Goal: Task Accomplishment & Management: Use online tool/utility

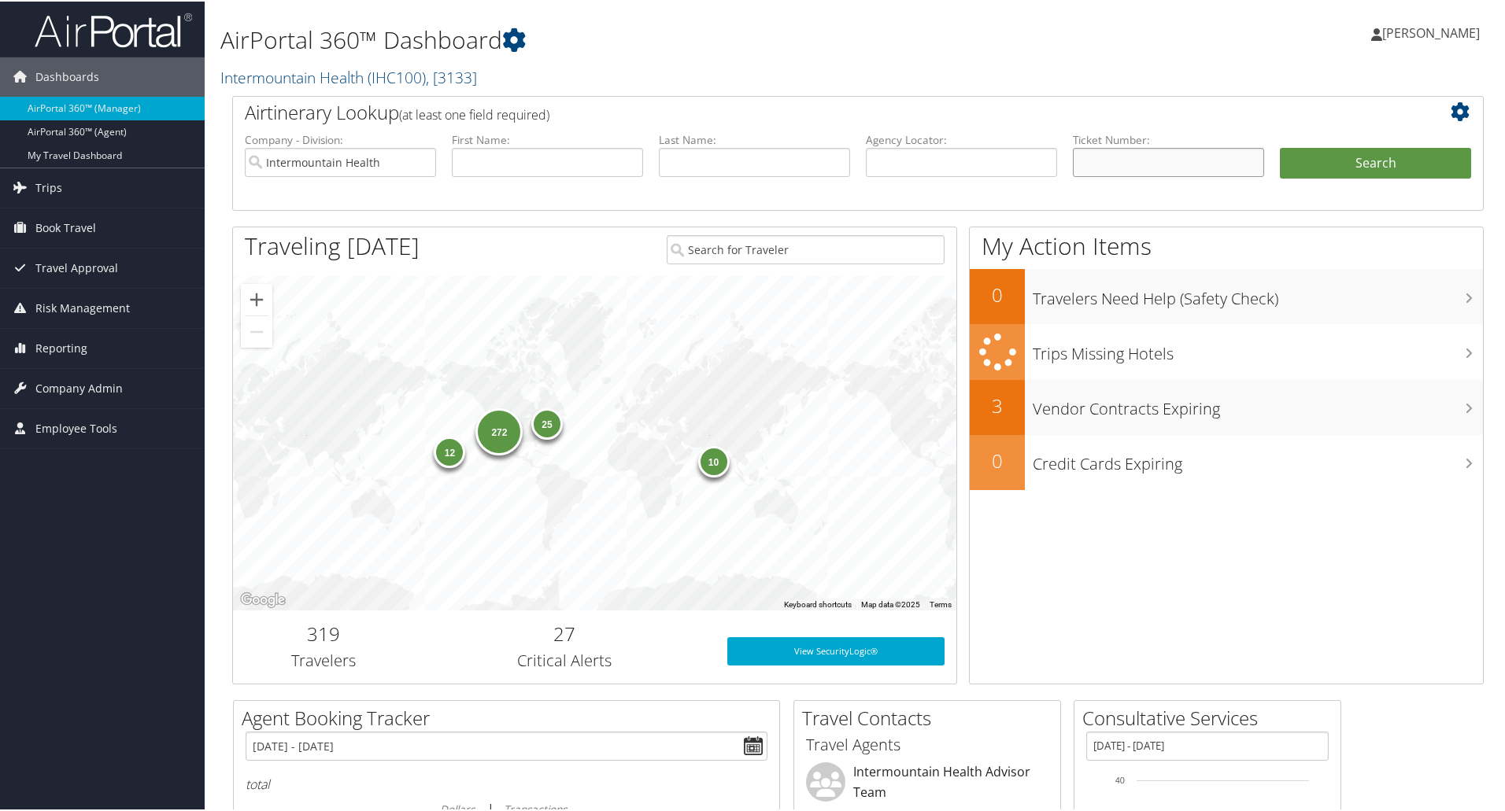
click at [1144, 175] on input "text" at bounding box center [1168, 160] width 191 height 29
type input "0067237508040"
click at [1321, 157] on button "Search" at bounding box center [1375, 161] width 191 height 31
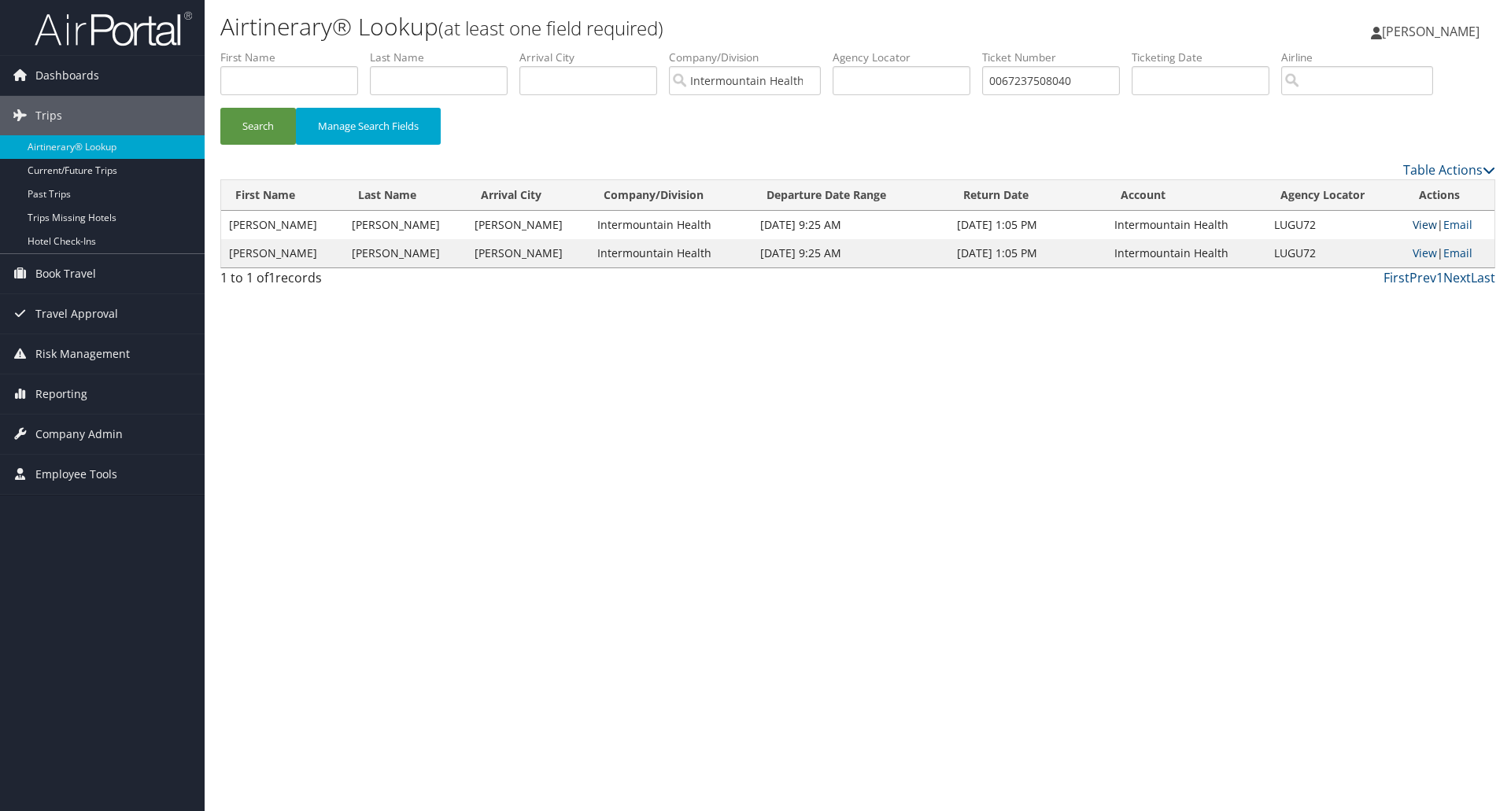
click at [1420, 226] on link "View" at bounding box center [1425, 224] width 24 height 15
click at [1448, 254] on link "Email" at bounding box center [1457, 253] width 29 height 15
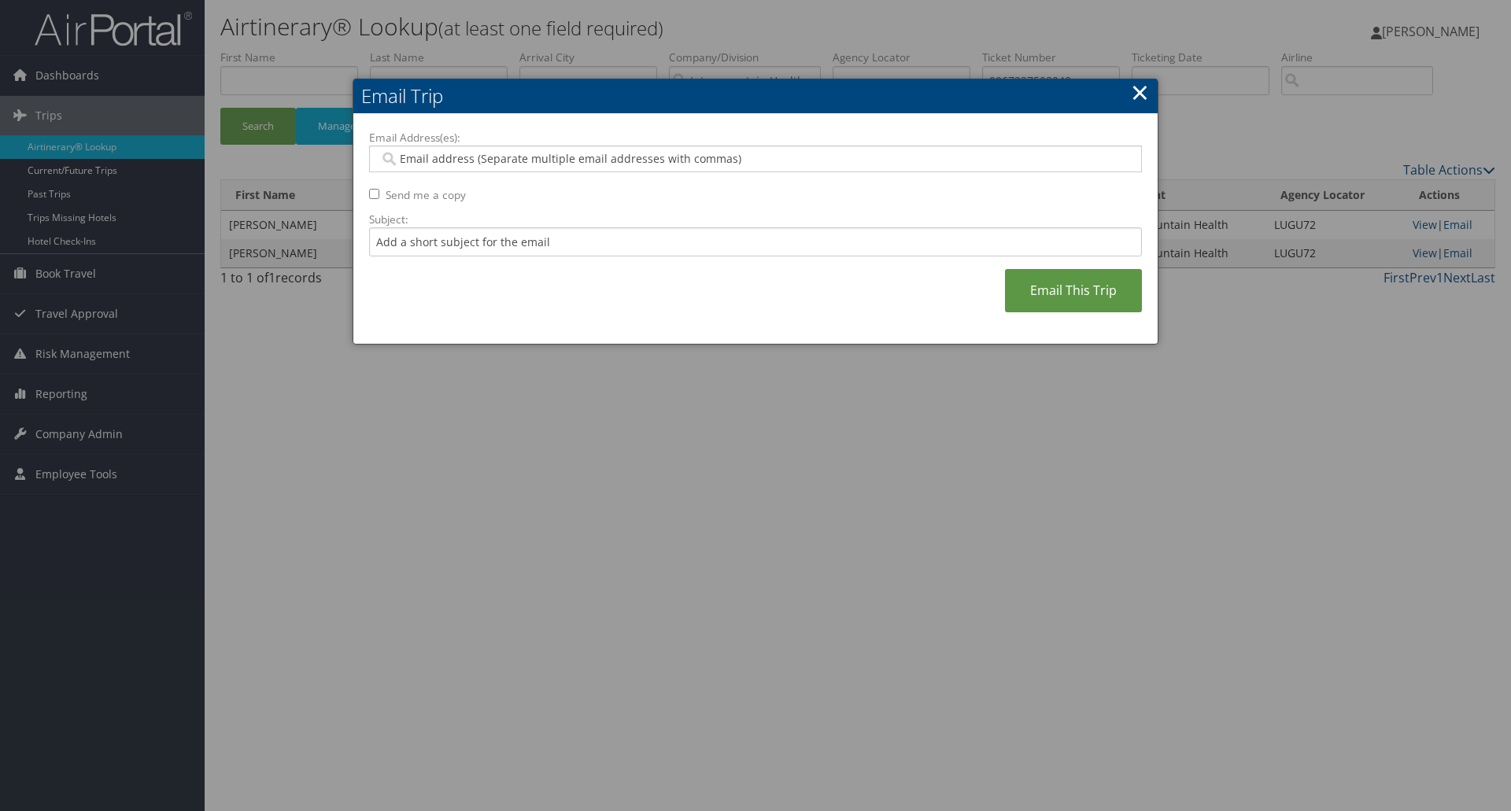
click at [492, 157] on input "Email Address(es):" at bounding box center [755, 159] width 752 height 16
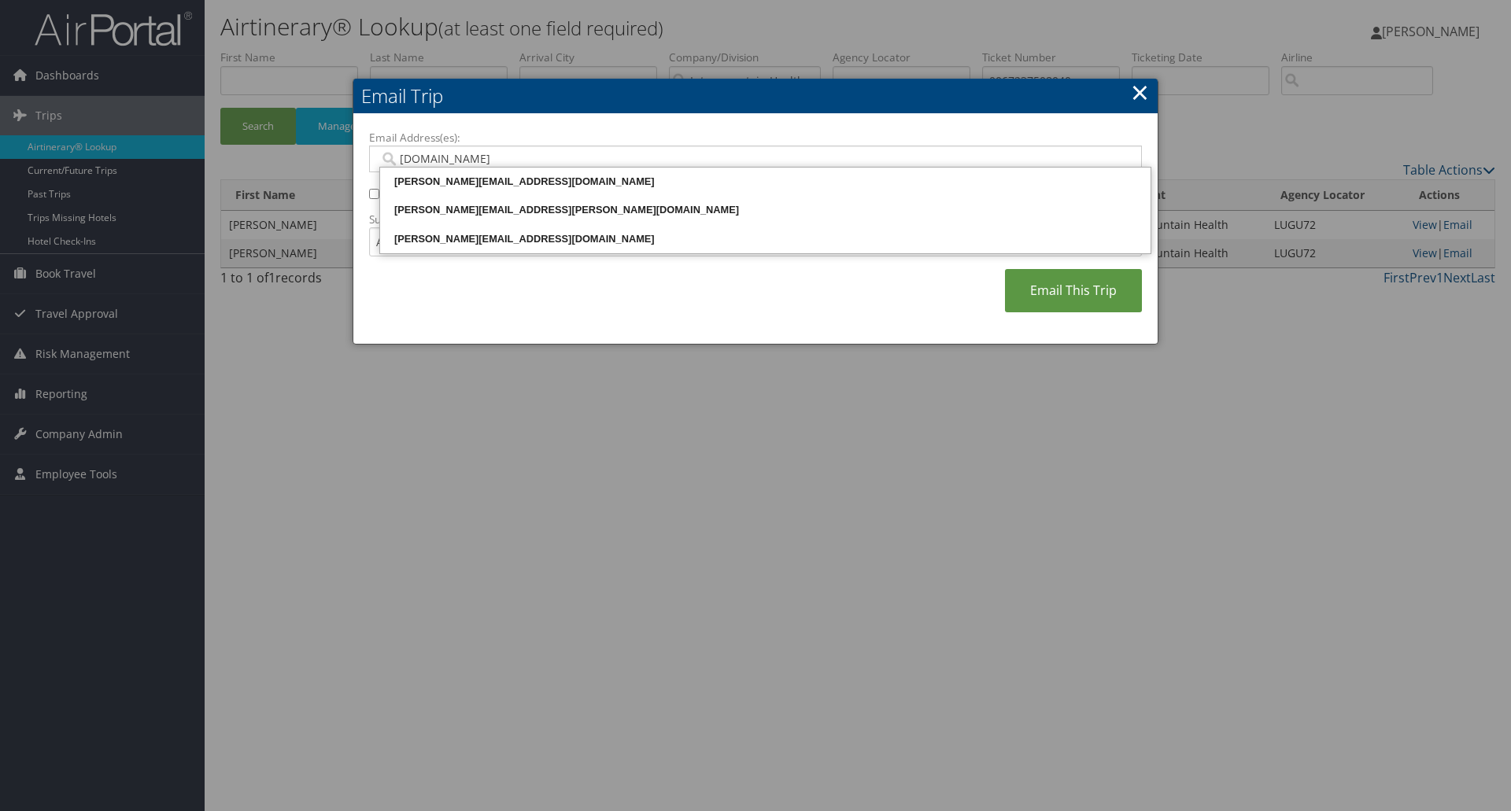
type input "susan.che"
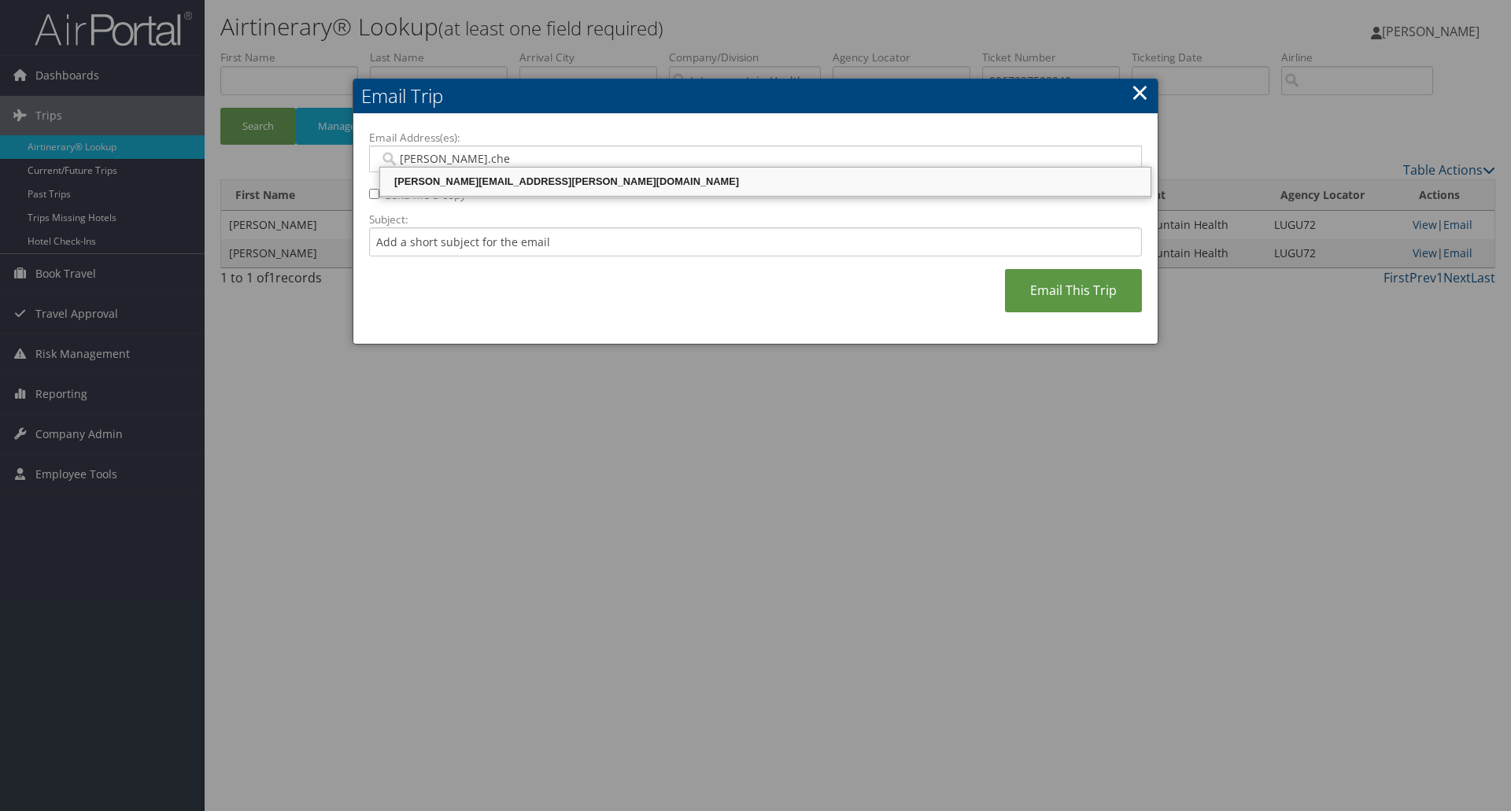
click at [485, 175] on div "susan.cheatham@imail.org" at bounding box center [766, 182] width 766 height 16
type input "susan.cheatham@imail.org"
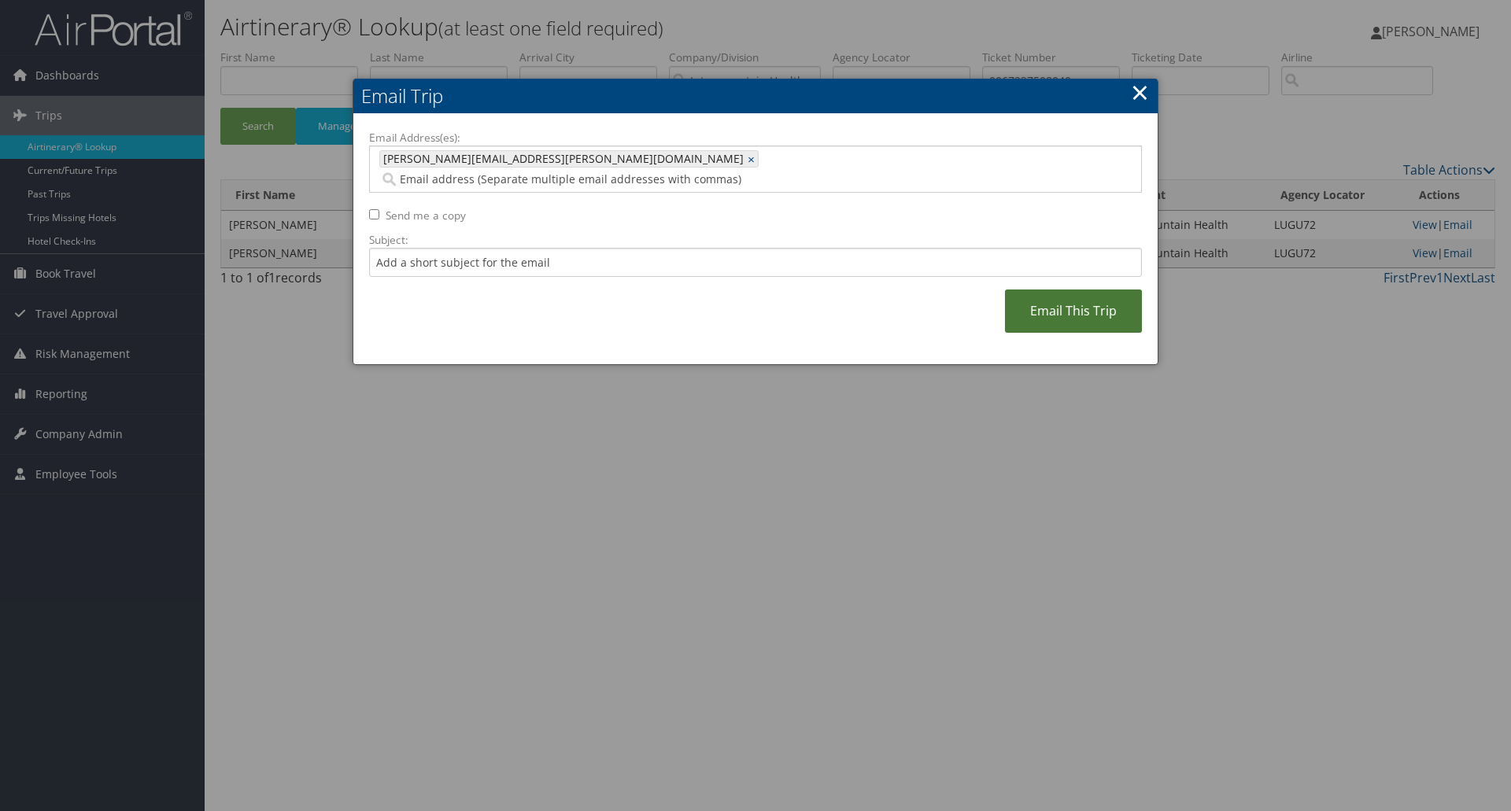
click at [1045, 294] on link "Email This Trip" at bounding box center [1073, 311] width 137 height 43
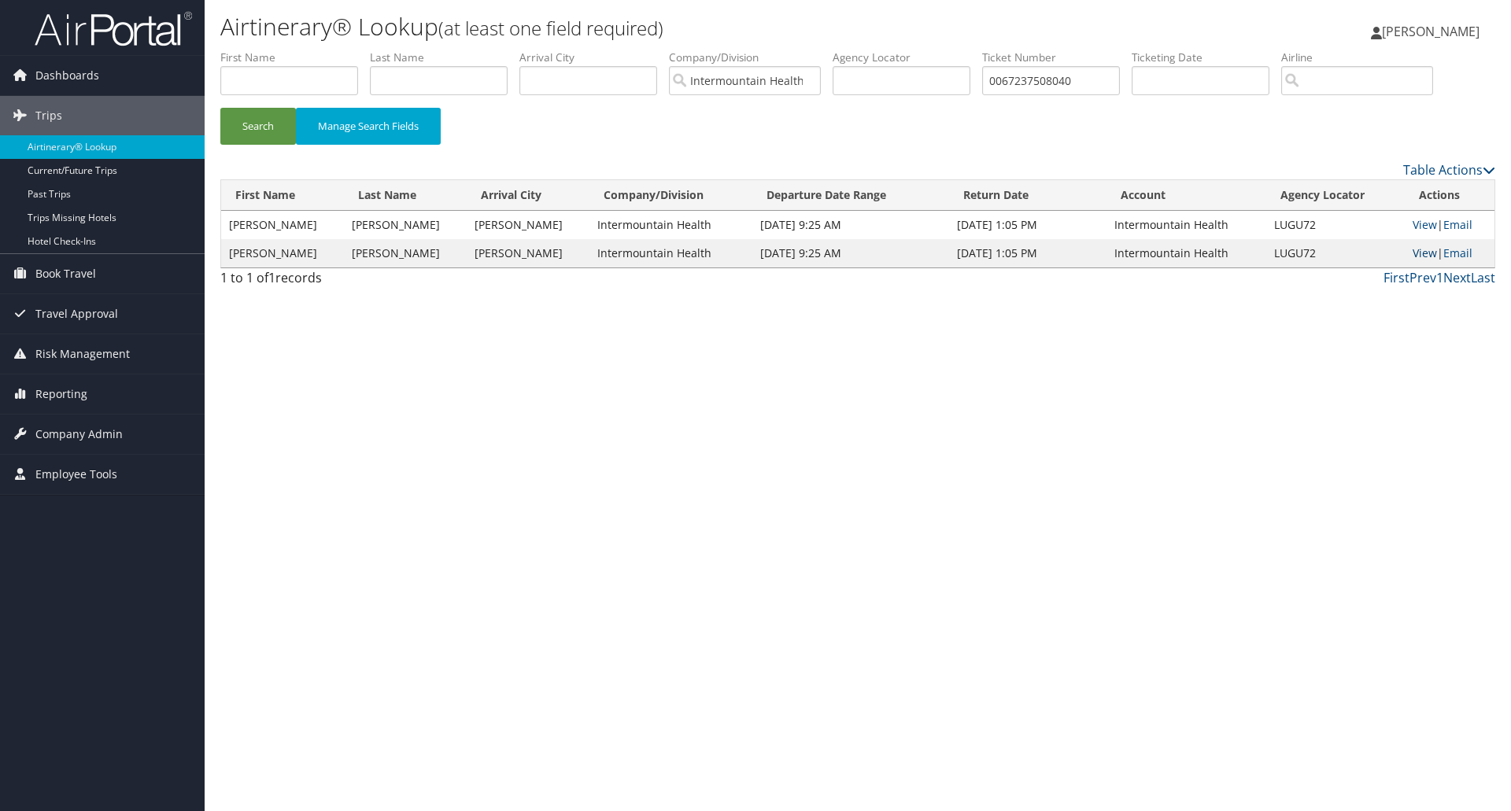
click at [1419, 249] on link "View" at bounding box center [1425, 253] width 24 height 15
click at [1414, 224] on link "View" at bounding box center [1425, 224] width 24 height 15
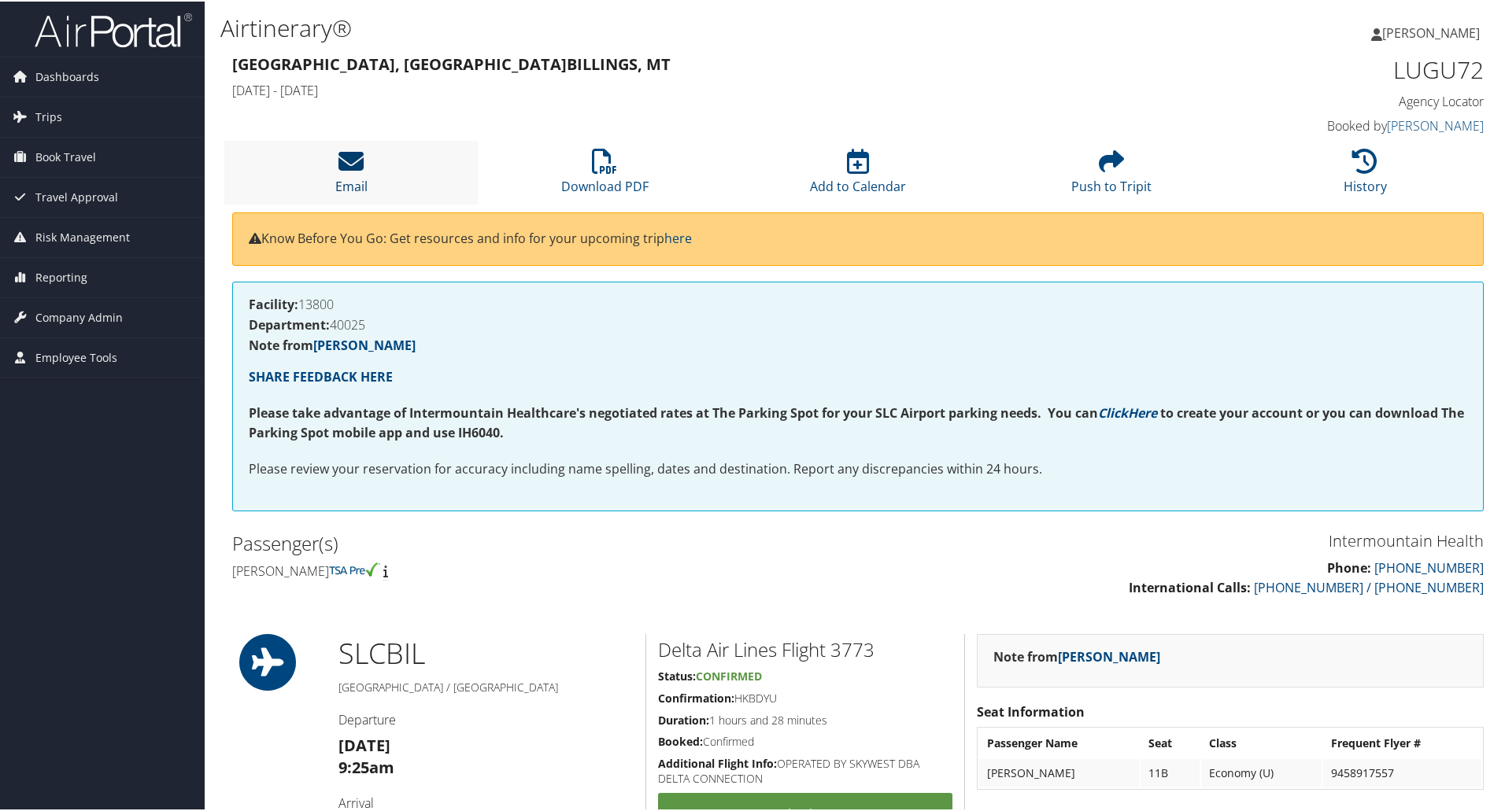
click at [346, 168] on icon at bounding box center [350, 159] width 25 height 25
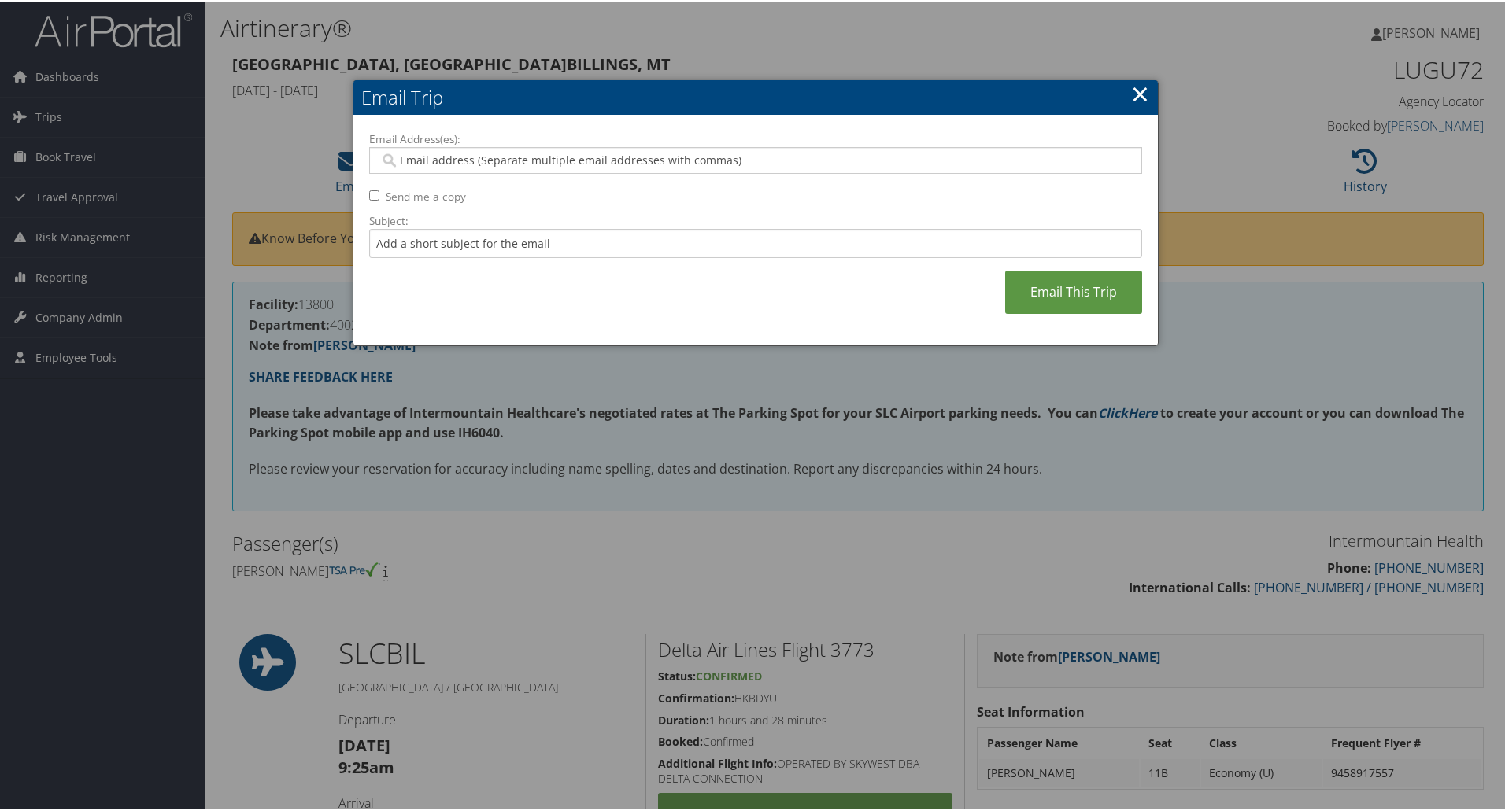
click at [411, 162] on input "Email Address(es):" at bounding box center [755, 159] width 752 height 16
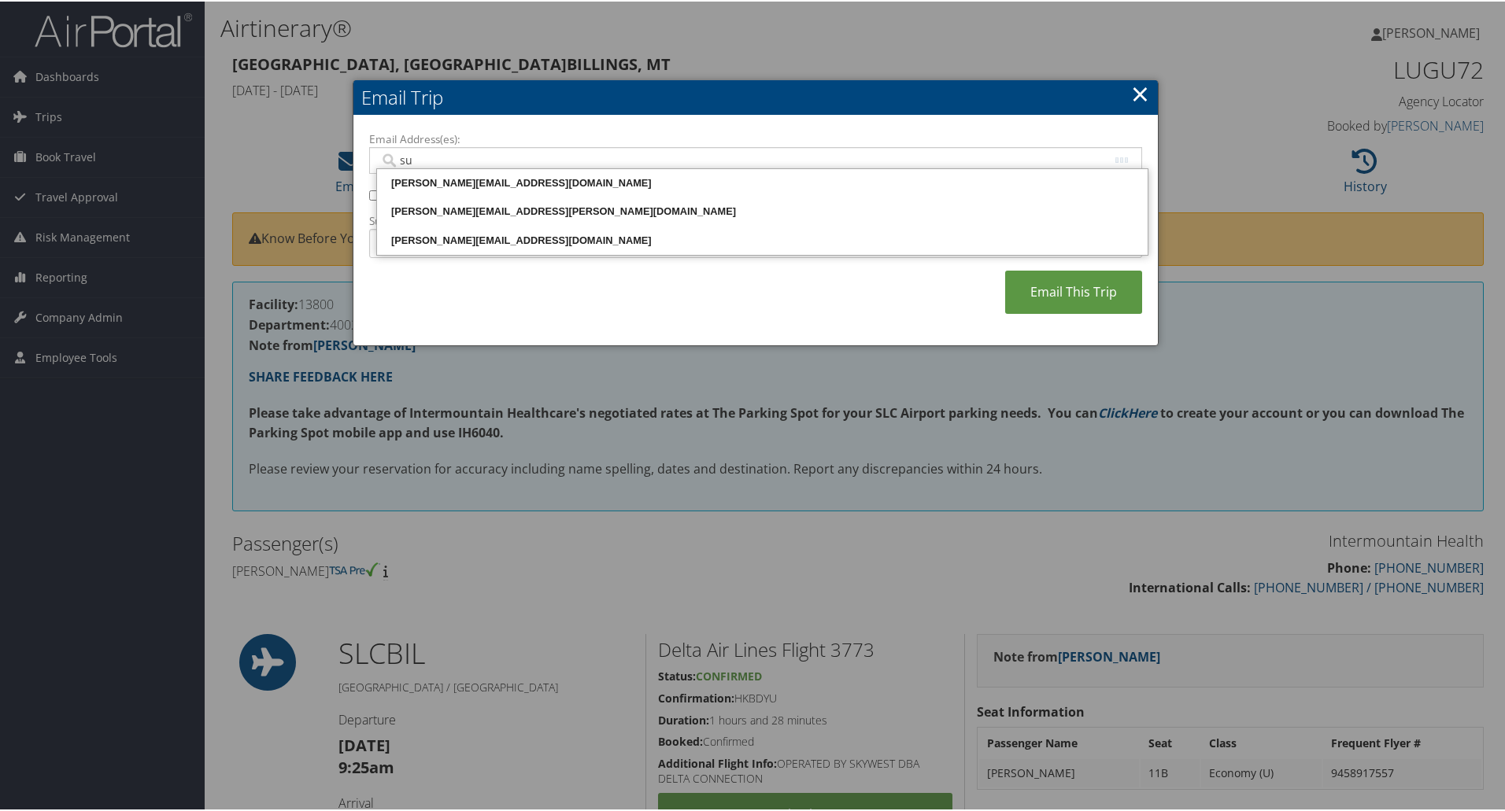
type input "s"
type input "susan.ch"
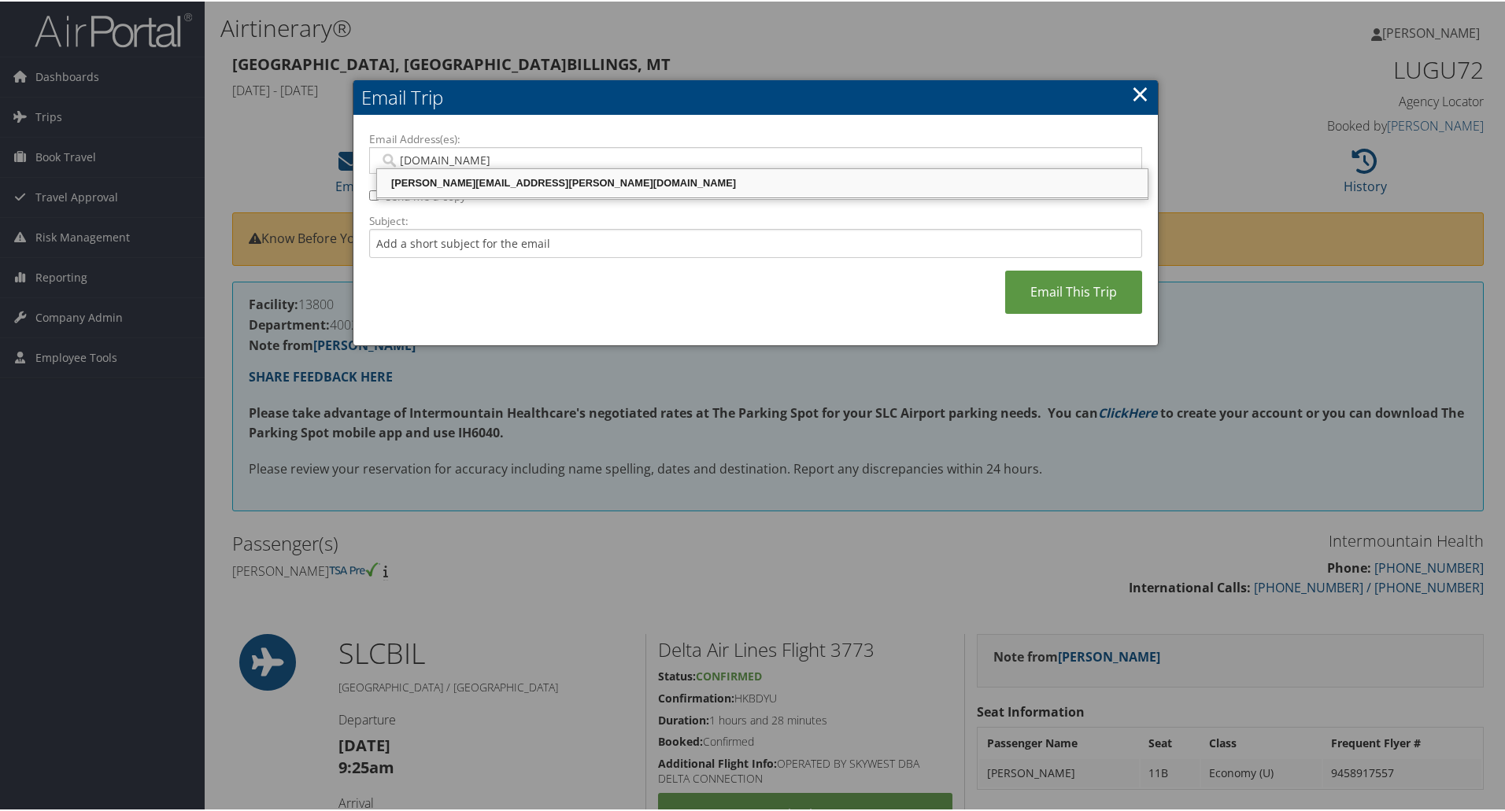
click at [466, 181] on div "susan.cheatham@imail.org" at bounding box center [762, 182] width 766 height 16
type input "susan.cheatham@imail.org"
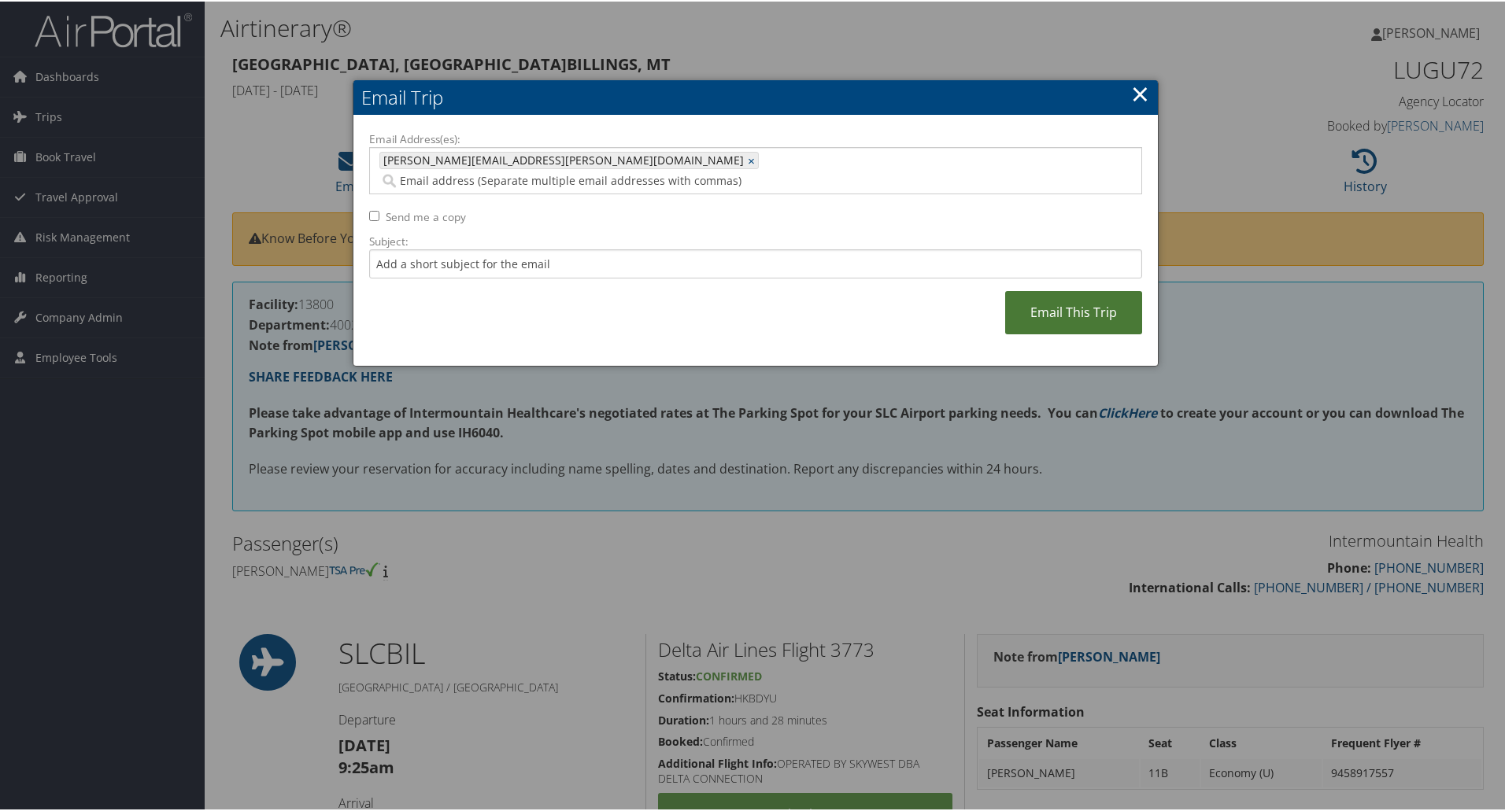
click at [1048, 292] on link "Email This Trip" at bounding box center [1073, 311] width 137 height 43
